Goal: Transaction & Acquisition: Purchase product/service

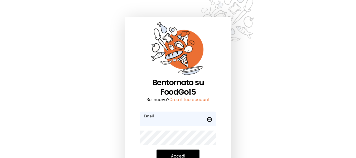
type input "**********"
click at [188, 151] on button "Accedi" at bounding box center [177, 156] width 43 height 14
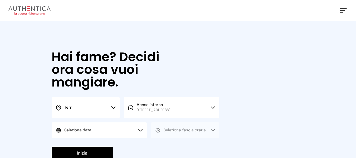
click at [97, 134] on button "Seleziona data" at bounding box center [99, 130] width 95 height 16
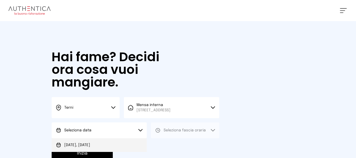
click at [96, 143] on li "[DATE], [DATE]" at bounding box center [99, 145] width 95 height 14
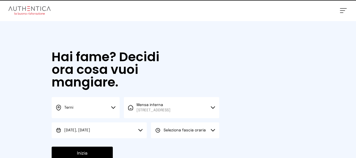
click at [188, 130] on span "Seleziona fascia oraria" at bounding box center [185, 130] width 42 height 4
click at [184, 141] on li "Pranzo" at bounding box center [185, 145] width 68 height 14
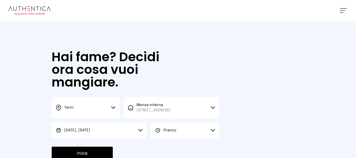
click at [99, 149] on button "Inizia" at bounding box center [82, 153] width 61 height 14
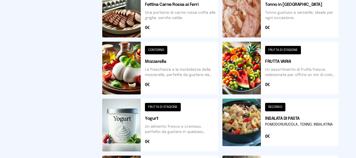
scroll to position [268, 0]
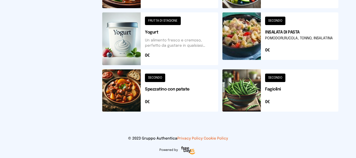
click at [212, 92] on button at bounding box center [160, 90] width 116 height 42
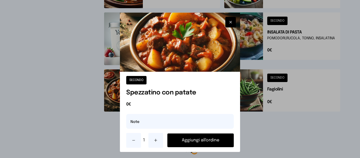
click at [218, 135] on button "Aggiungi all'ordine" at bounding box center [200, 140] width 66 height 14
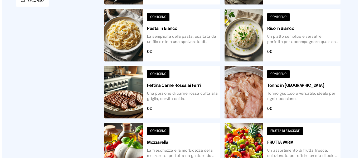
scroll to position [84, 0]
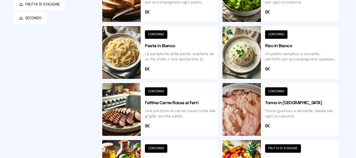
click at [287, 45] on button at bounding box center [280, 52] width 116 height 53
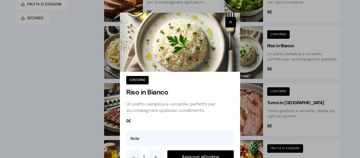
click at [218, 152] on button "Aggiungi all'ordine" at bounding box center [200, 157] width 66 height 14
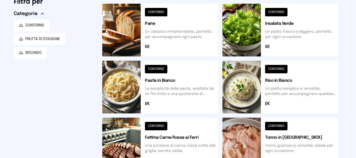
scroll to position [0, 0]
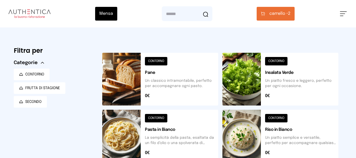
click at [288, 17] on button "carrello • 2" at bounding box center [276, 14] width 38 height 14
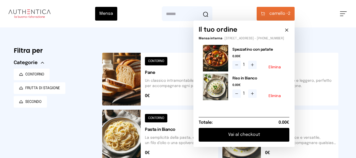
click at [256, 141] on button "Vai al checkout" at bounding box center [244, 135] width 91 height 14
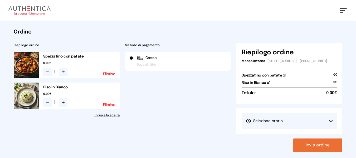
click at [257, 110] on div "Riepilogo ordine Mensa interna - [STREET_ADDRESS] - [PHONE_NUMBER] Spezzatino c…" at bounding box center [289, 97] width 106 height 109
click at [262, 128] on button "Seleziona orario" at bounding box center [290, 121] width 96 height 16
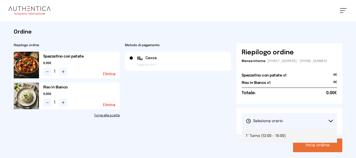
click at [264, 137] on span "1° Turno (13:00 - 15:00)" at bounding box center [266, 135] width 40 height 5
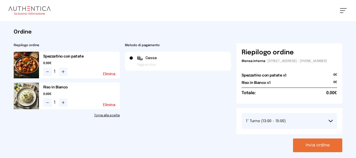
click at [298, 143] on button "Invia ordine" at bounding box center [317, 145] width 49 height 14
